Goal: Task Accomplishment & Management: Complete application form

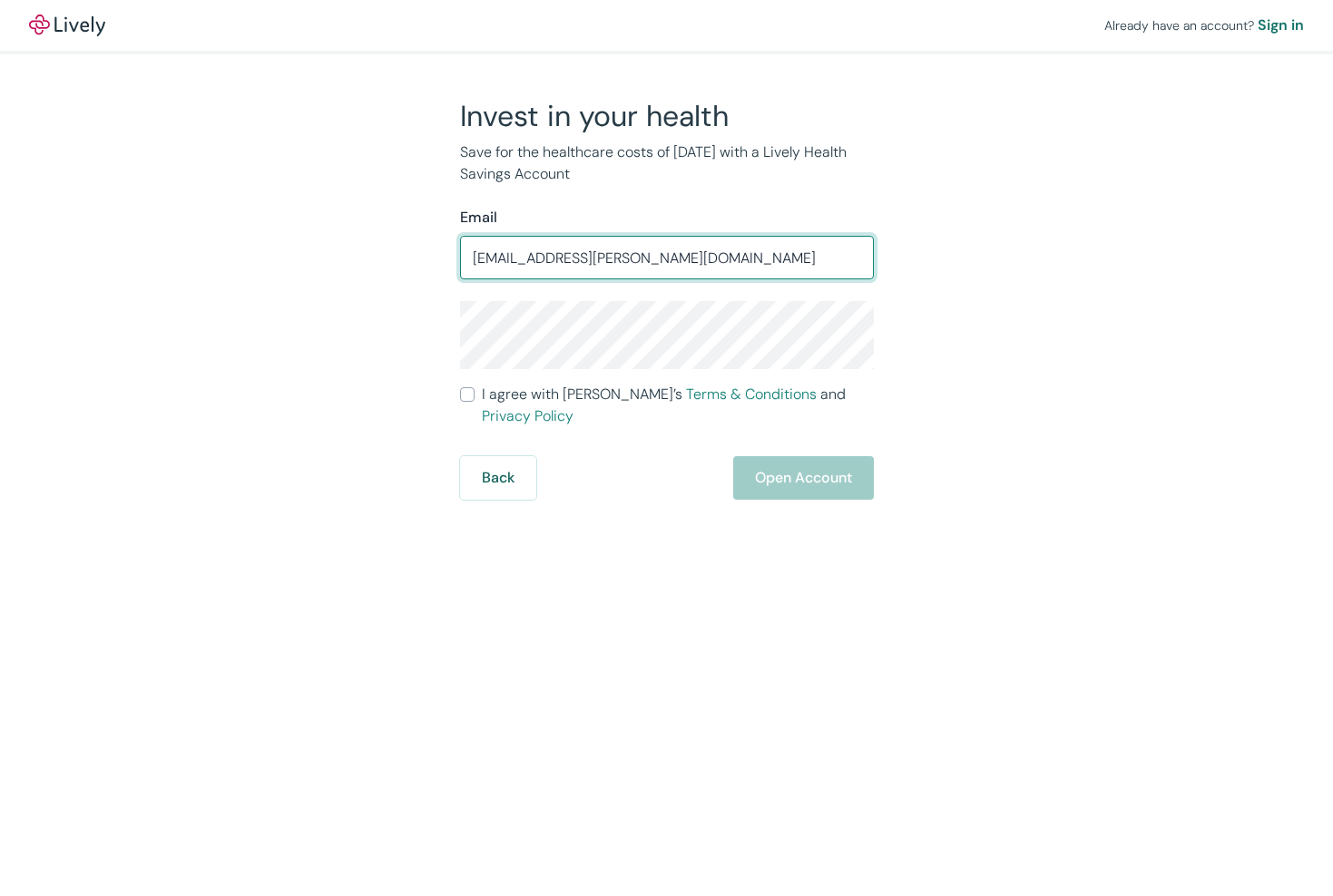
type input "[EMAIL_ADDRESS][PERSON_NAME][DOMAIN_NAME]"
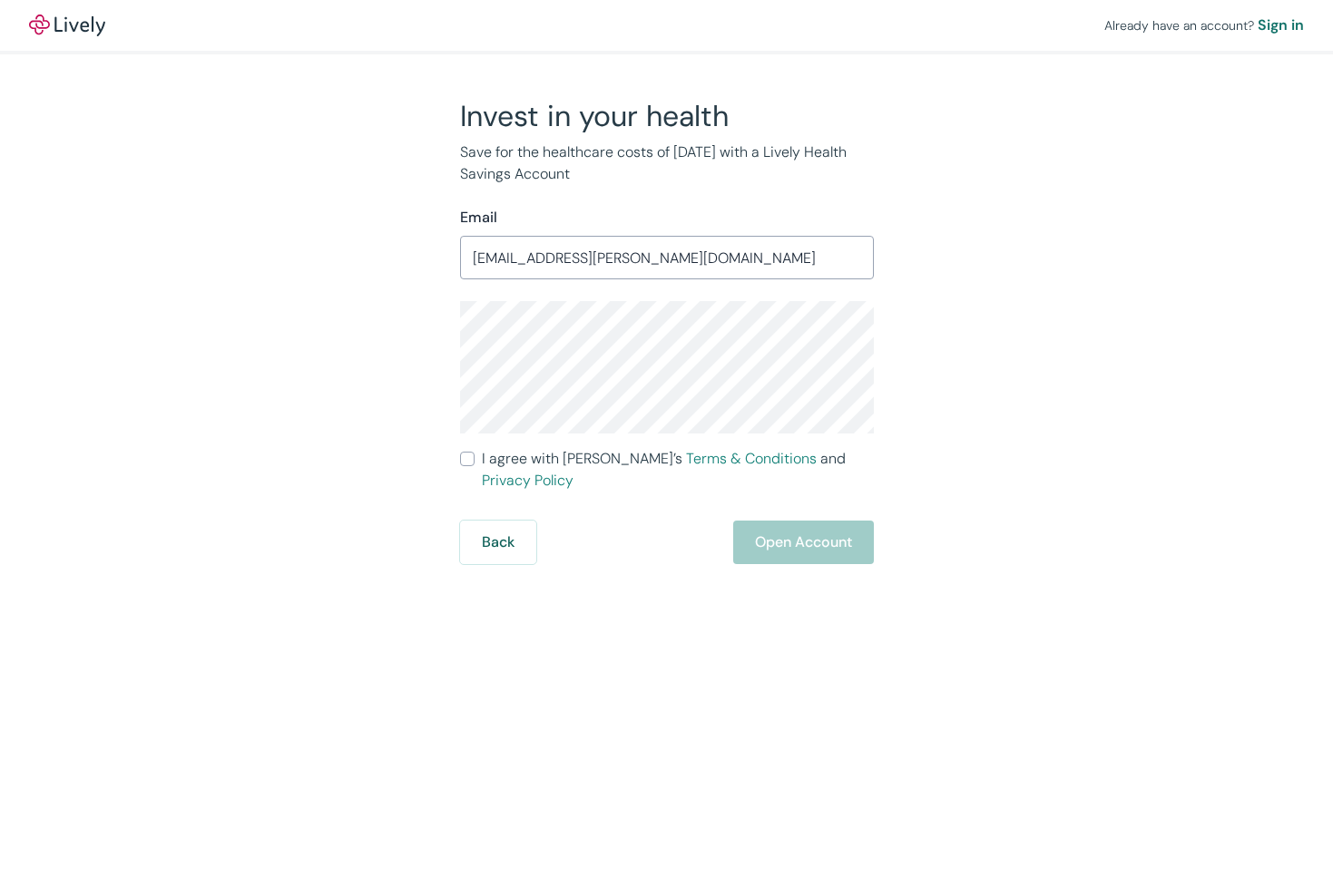
click at [468, 458] on input "I agree with Lively’s Terms & Conditions and Privacy Policy" at bounding box center [468, 459] width 15 height 15
checkbox input "true"
click at [799, 532] on button "Open Account" at bounding box center [803, 542] width 141 height 44
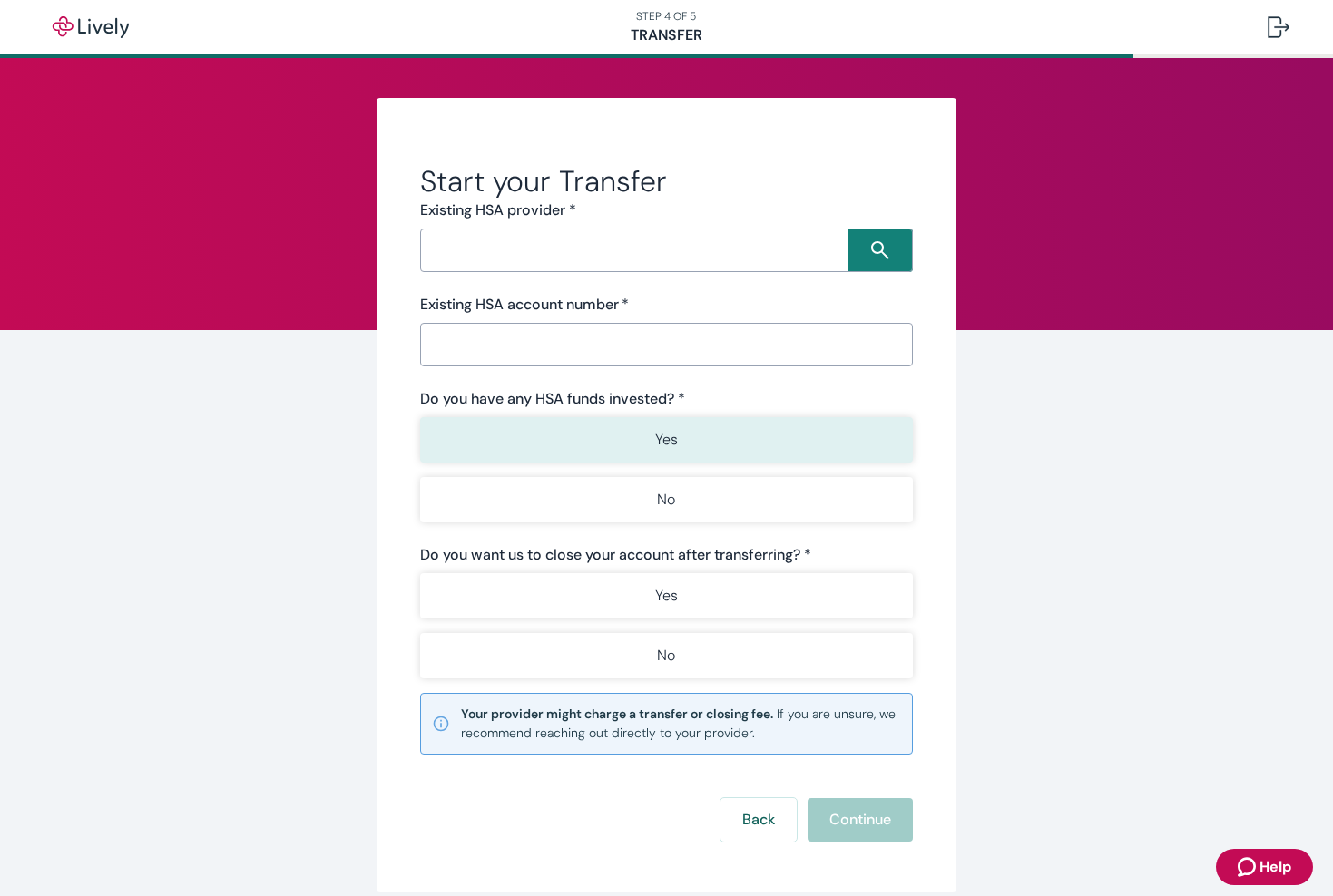
click at [671, 453] on button "Yes" at bounding box center [667, 440] width 494 height 46
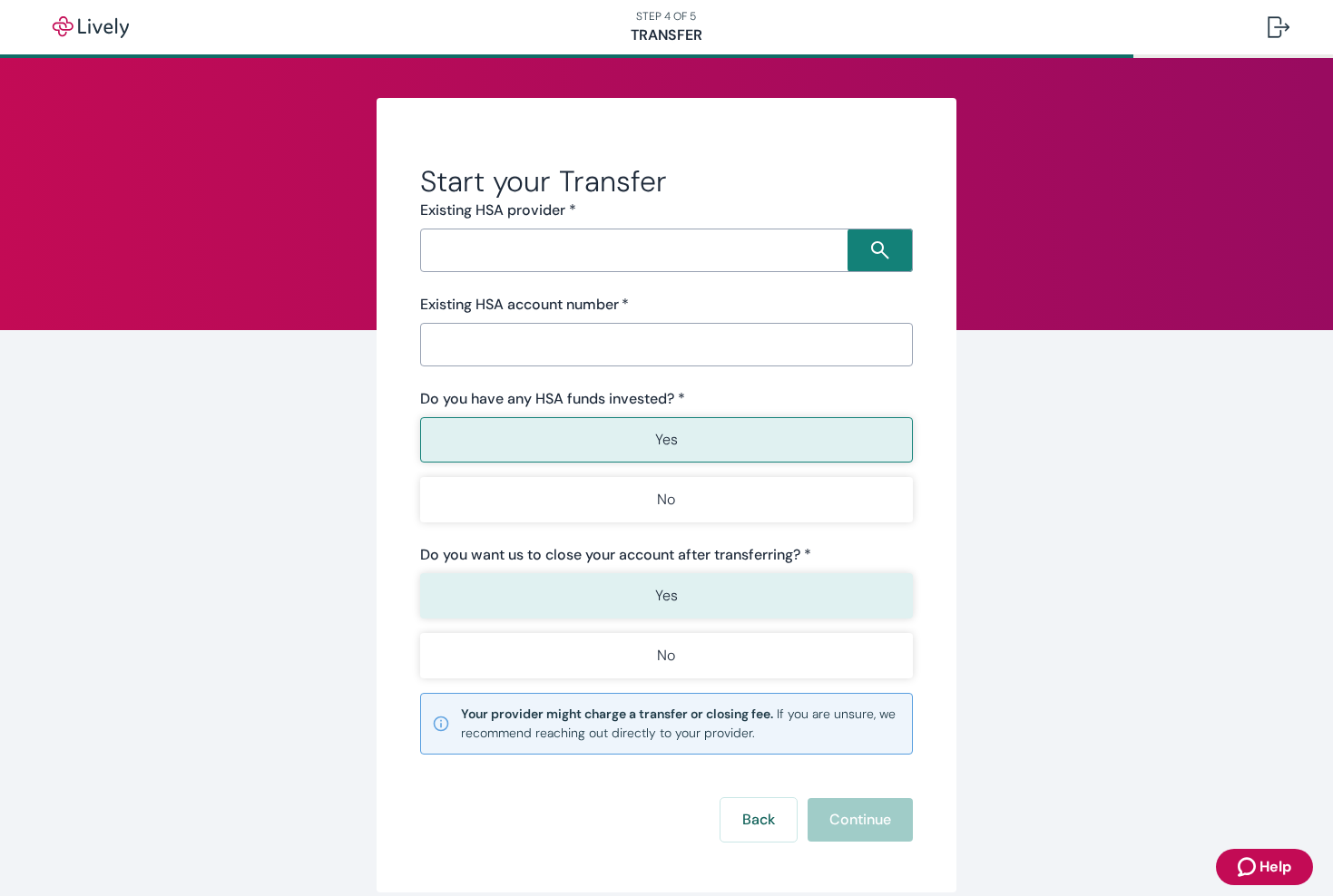
click at [642, 601] on button "Yes" at bounding box center [667, 596] width 494 height 46
click at [629, 252] on input "Search input" at bounding box center [637, 250] width 423 height 25
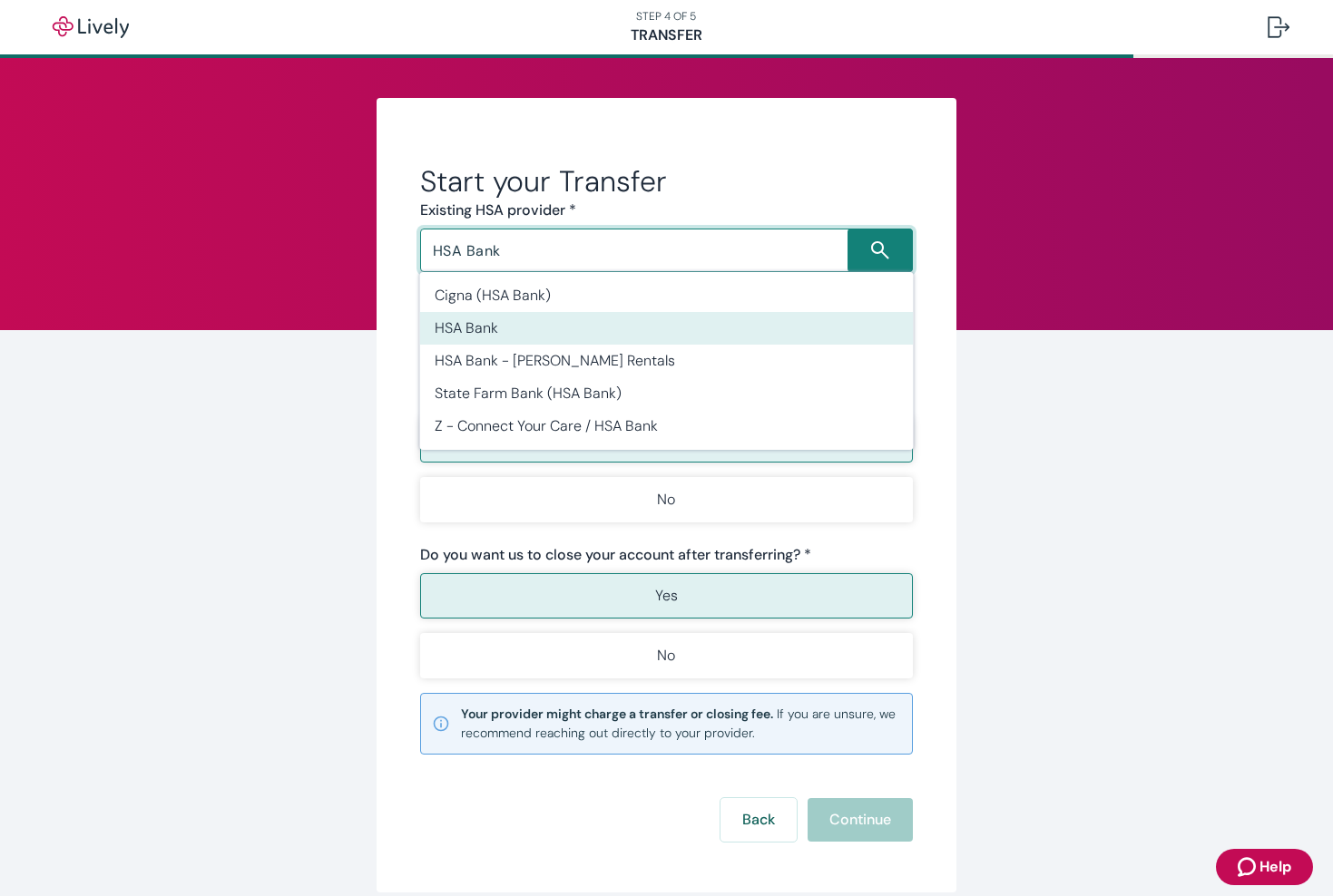
click at [468, 332] on li "HSA Bank" at bounding box center [667, 328] width 494 height 33
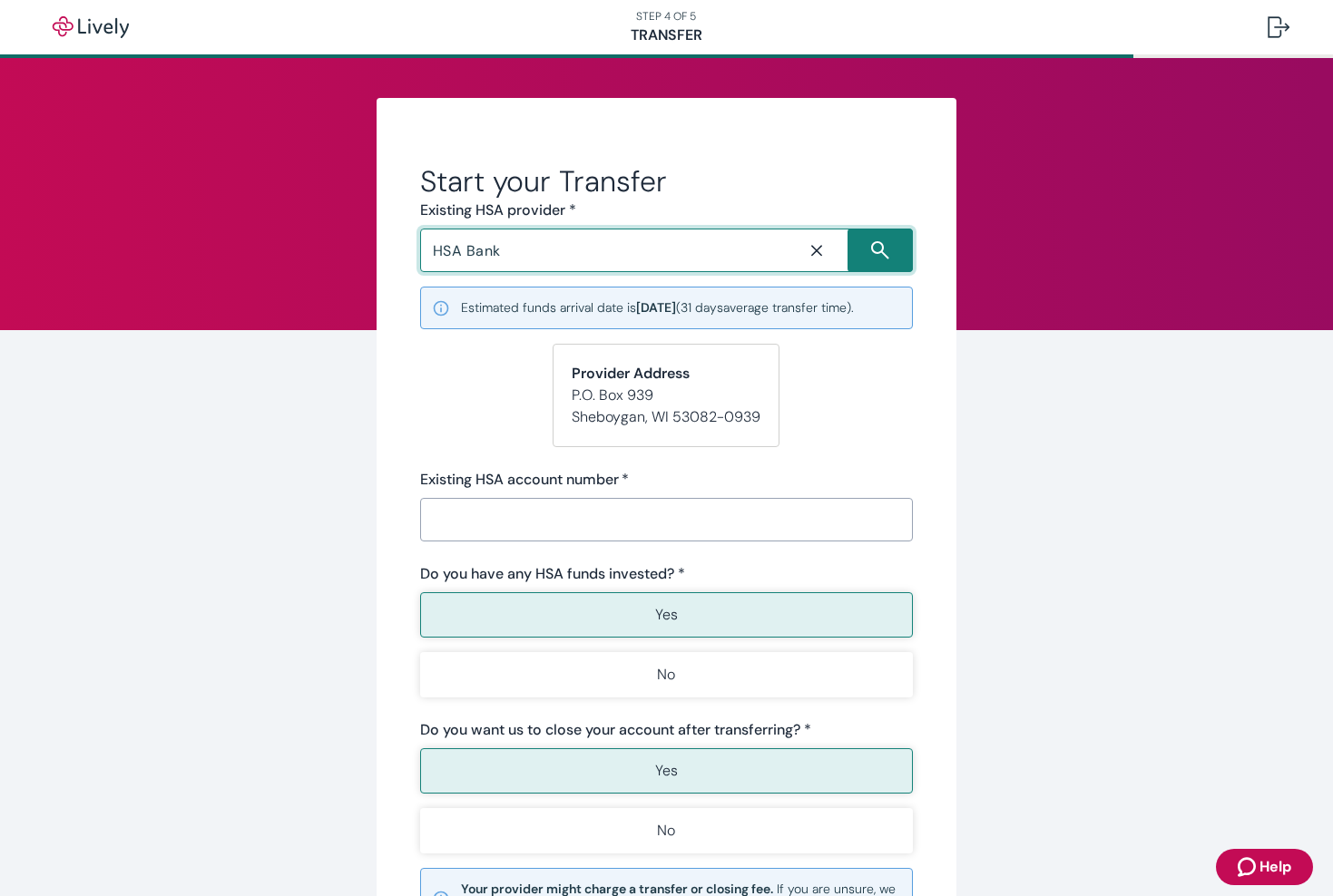
type input "HSA Bank"
click at [489, 514] on input "Existing HSA account number   *" at bounding box center [667, 520] width 494 height 36
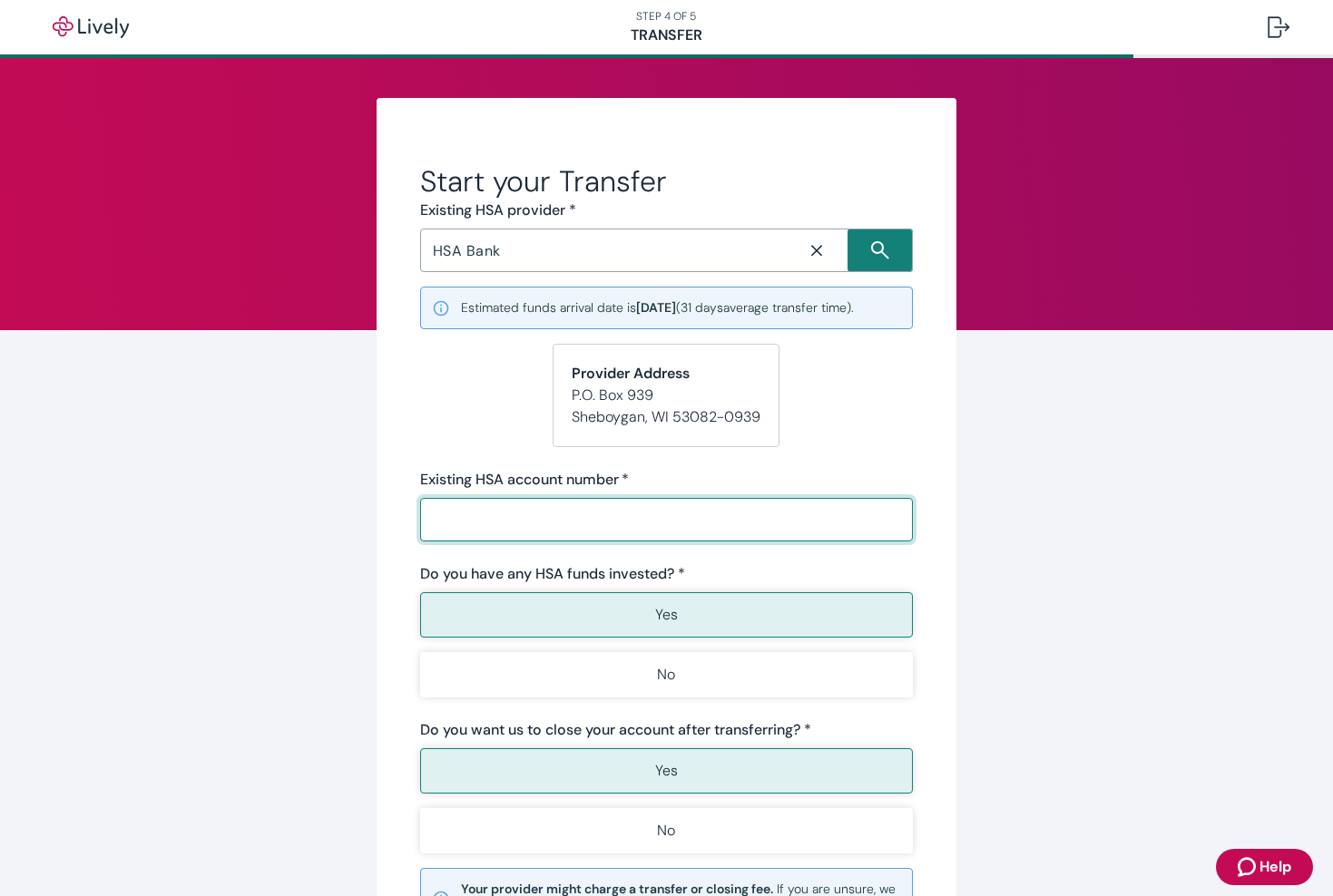
paste input "47103376"
type input "47103376"
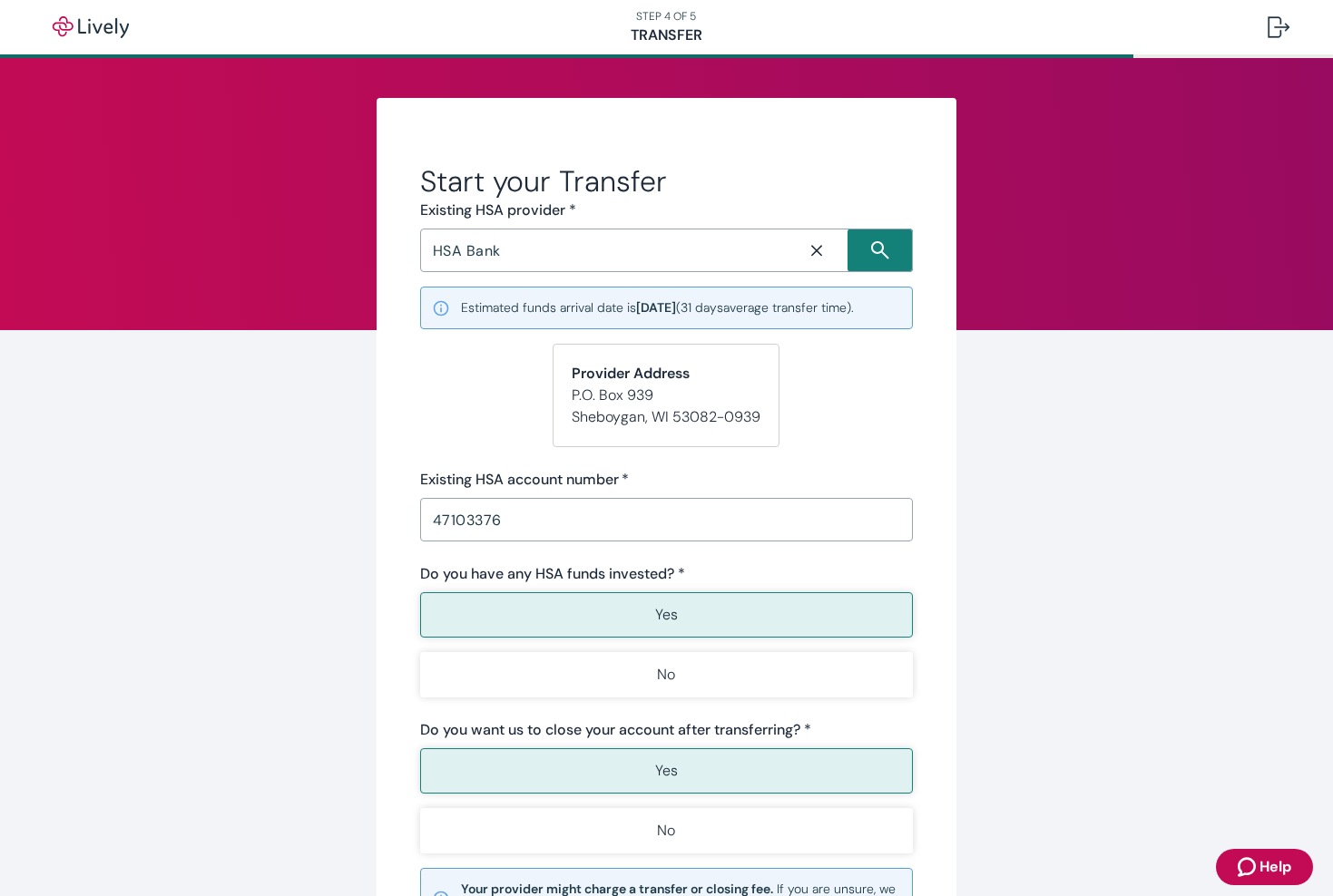
click at [277, 558] on div "Start your Transfer Existing HSA provider * HSA Bank ​ Estimated funds arrival …" at bounding box center [666, 582] width 871 height 970
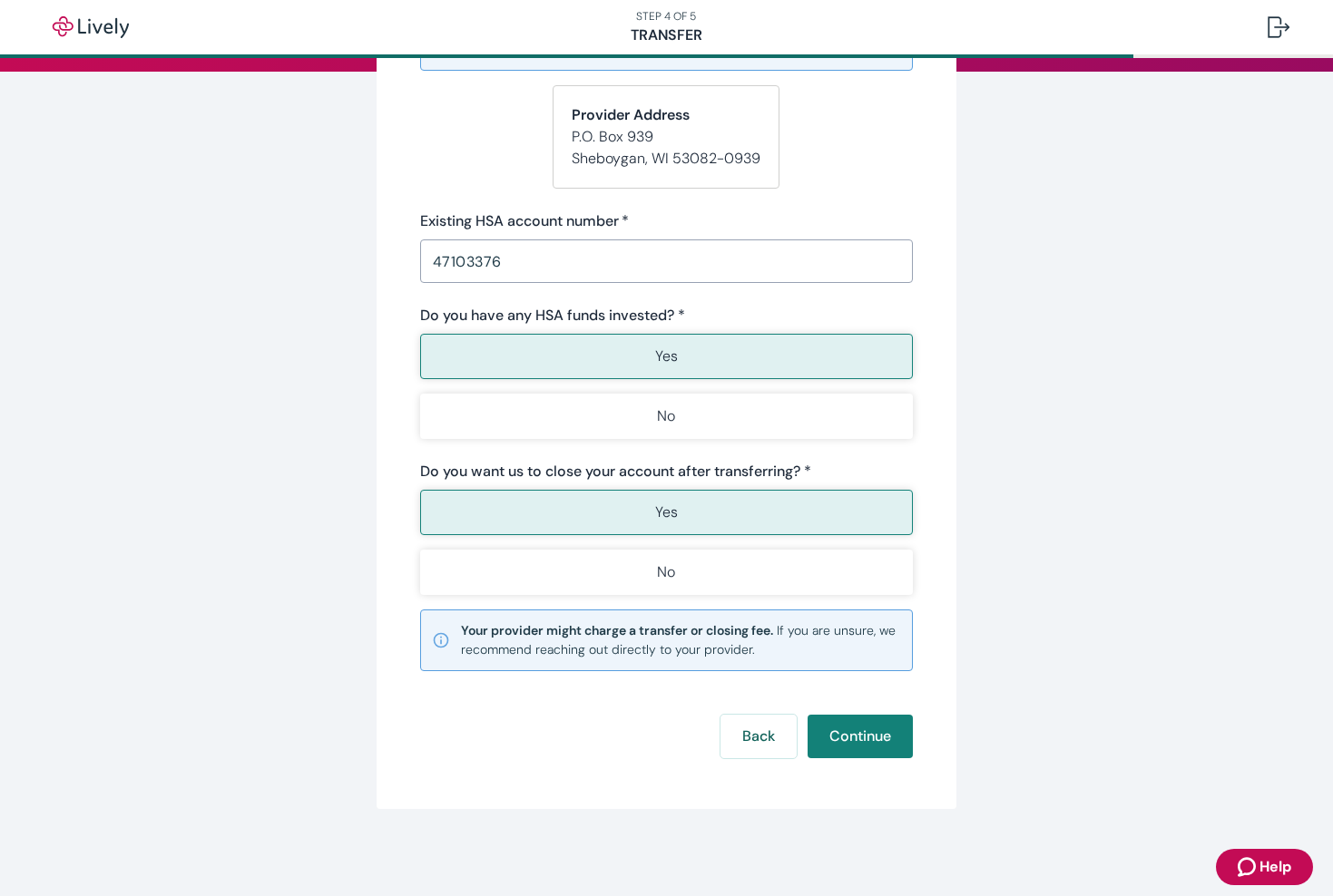
scroll to position [259, 0]
click at [851, 743] on button "Continue" at bounding box center [860, 736] width 105 height 44
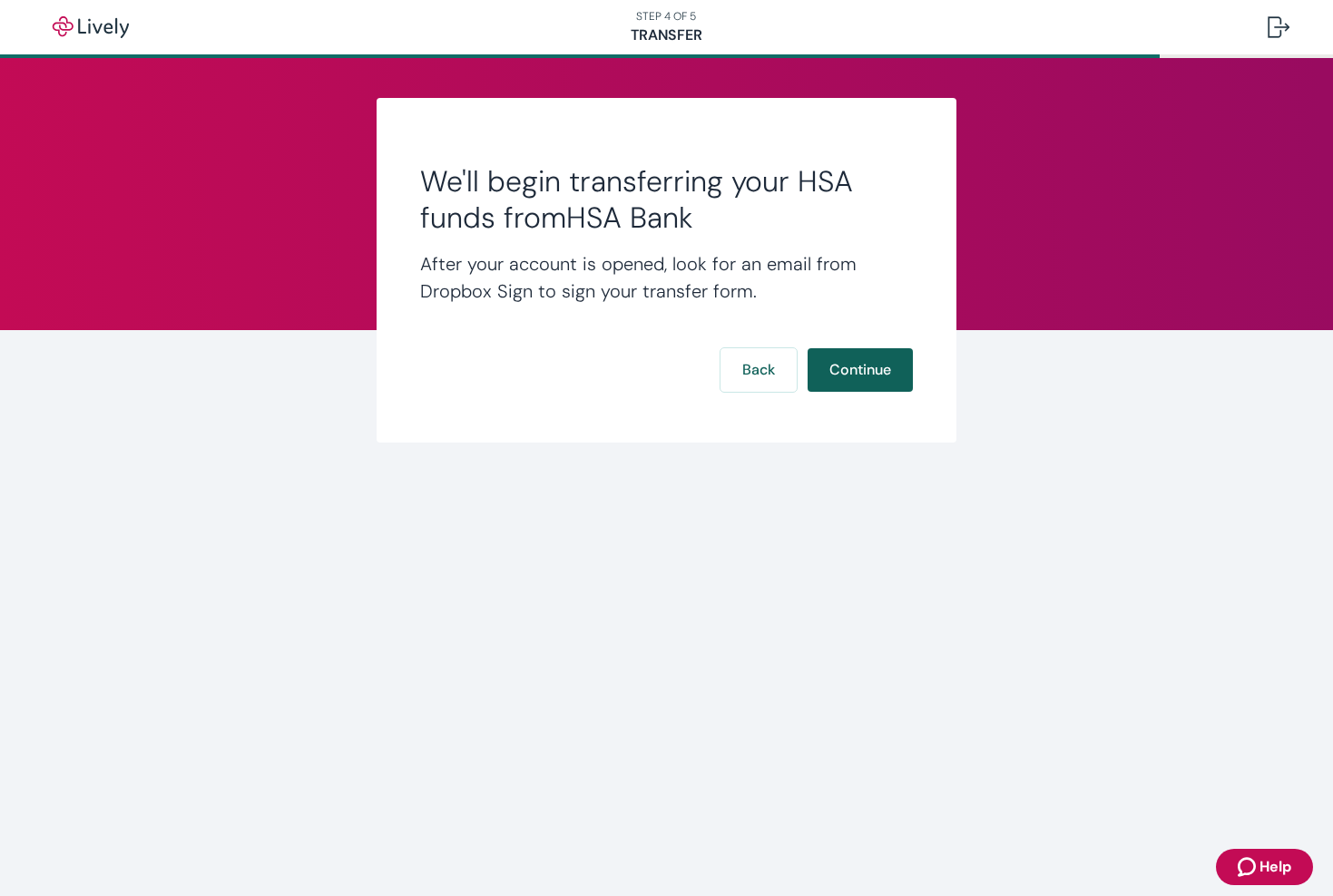
click at [856, 365] on button "Continue" at bounding box center [860, 370] width 105 height 44
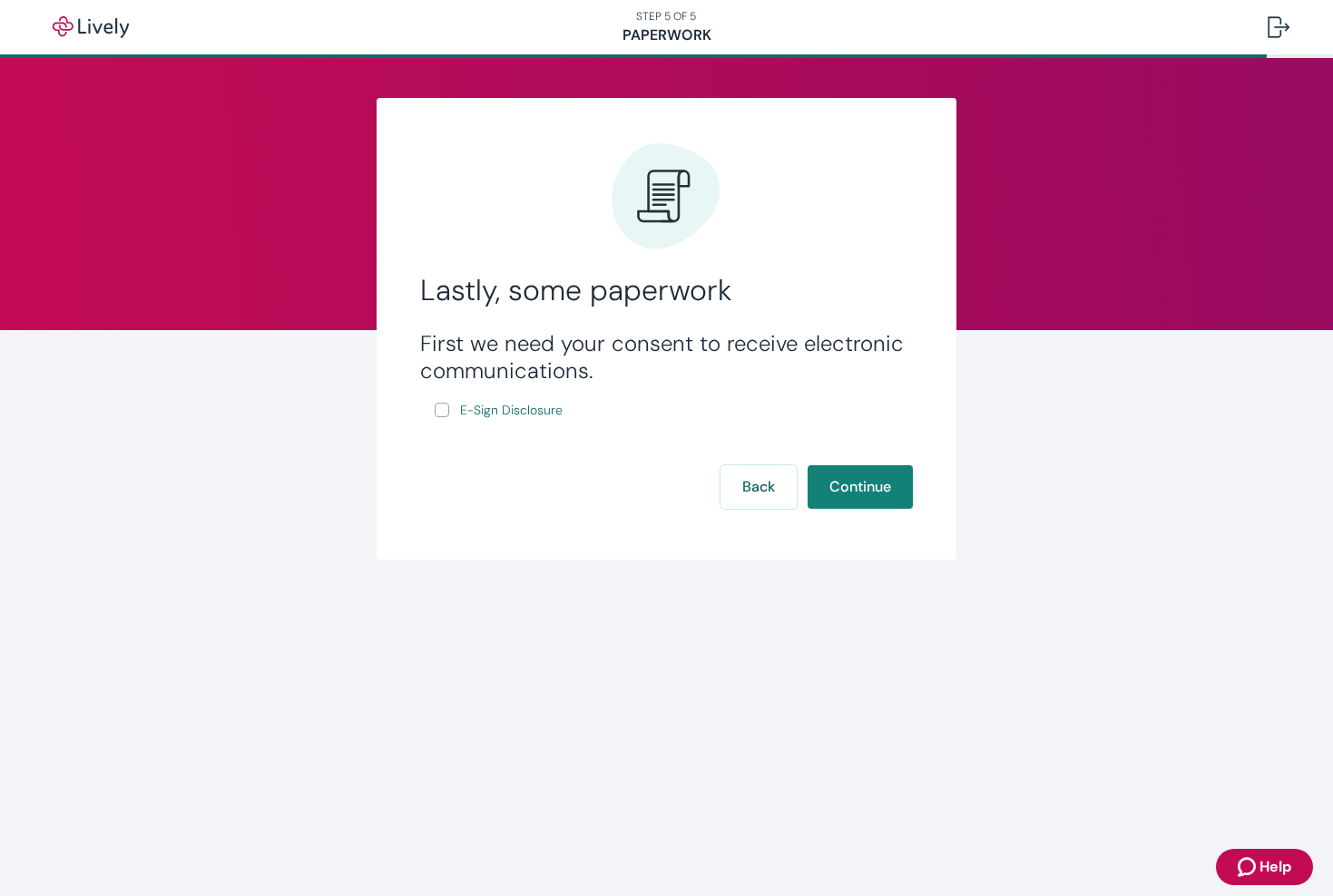
click at [439, 401] on label "E-Sign Disclosure" at bounding box center [500, 411] width 131 height 22
click at [439, 402] on input "E-Sign Disclosure" at bounding box center [442, 410] width 15 height 15
checkbox input "true"
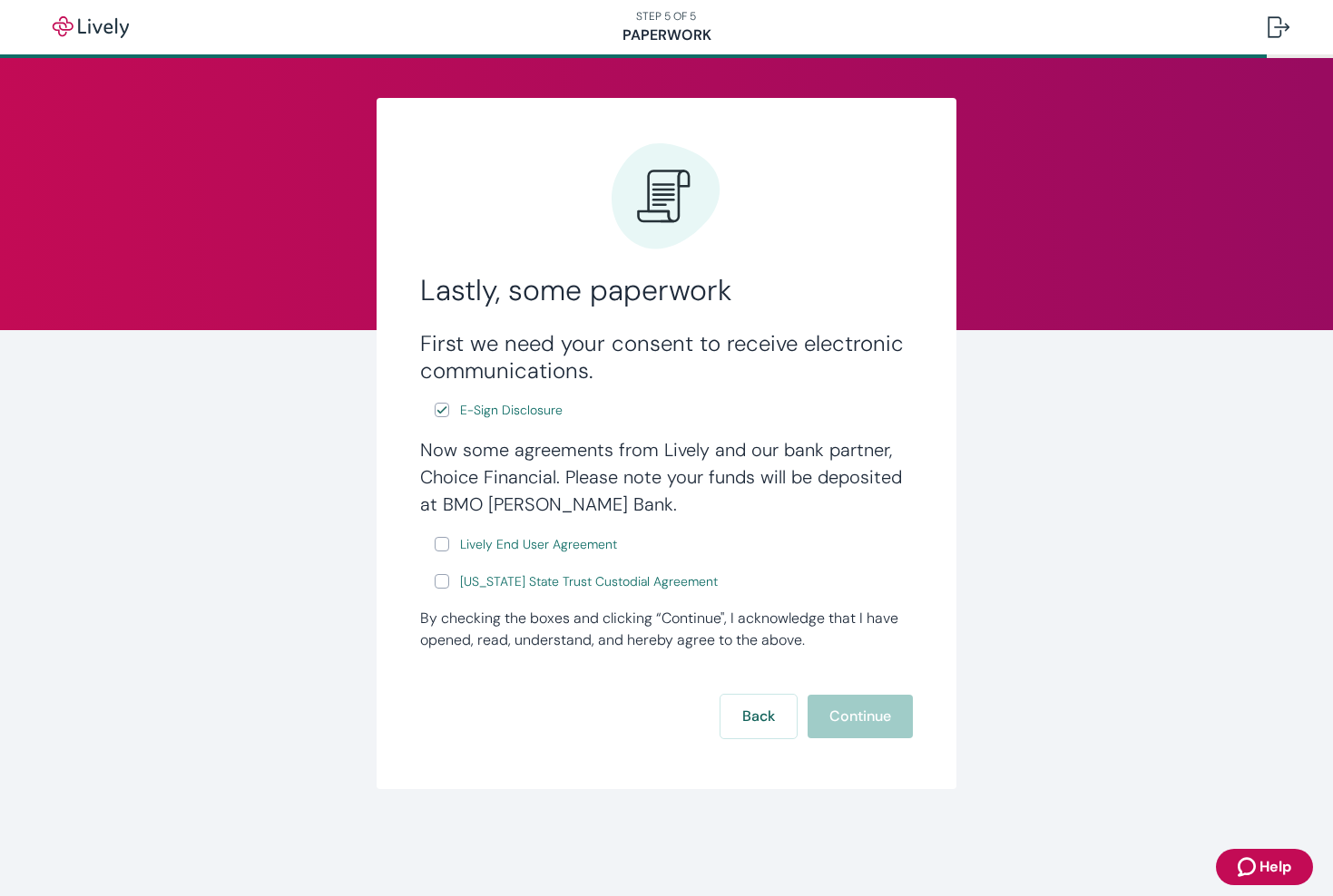
click at [443, 548] on input "Lively End User Agreement" at bounding box center [442, 545] width 15 height 15
checkbox input "true"
click at [442, 584] on input "Wyoming State Trust Custodial Agreement" at bounding box center [442, 581] width 15 height 15
checkbox input "true"
click at [855, 715] on button "Continue" at bounding box center [860, 716] width 105 height 44
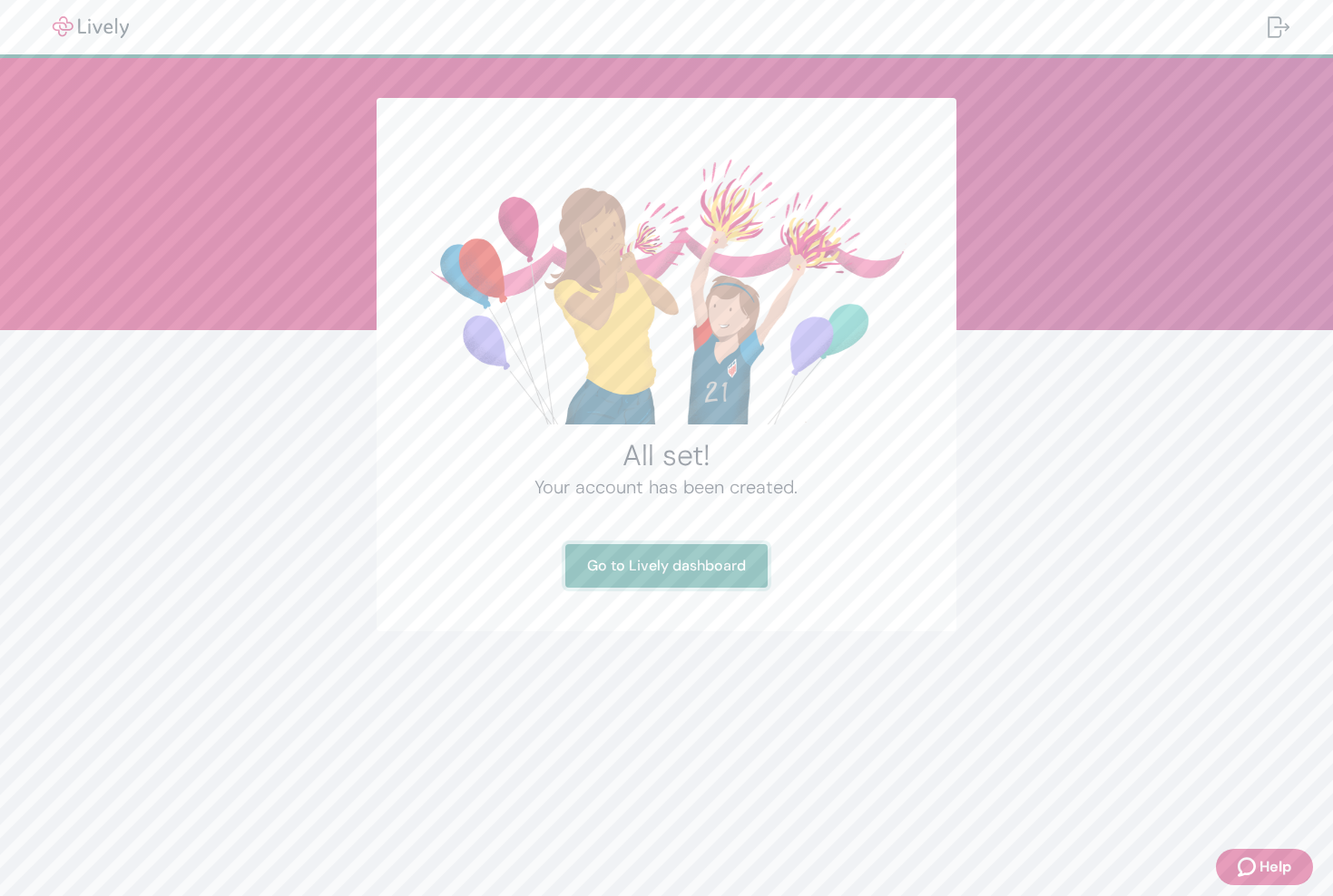
click at [691, 572] on link "Go to Lively dashboard" at bounding box center [666, 565] width 202 height 44
